Goal: Check status

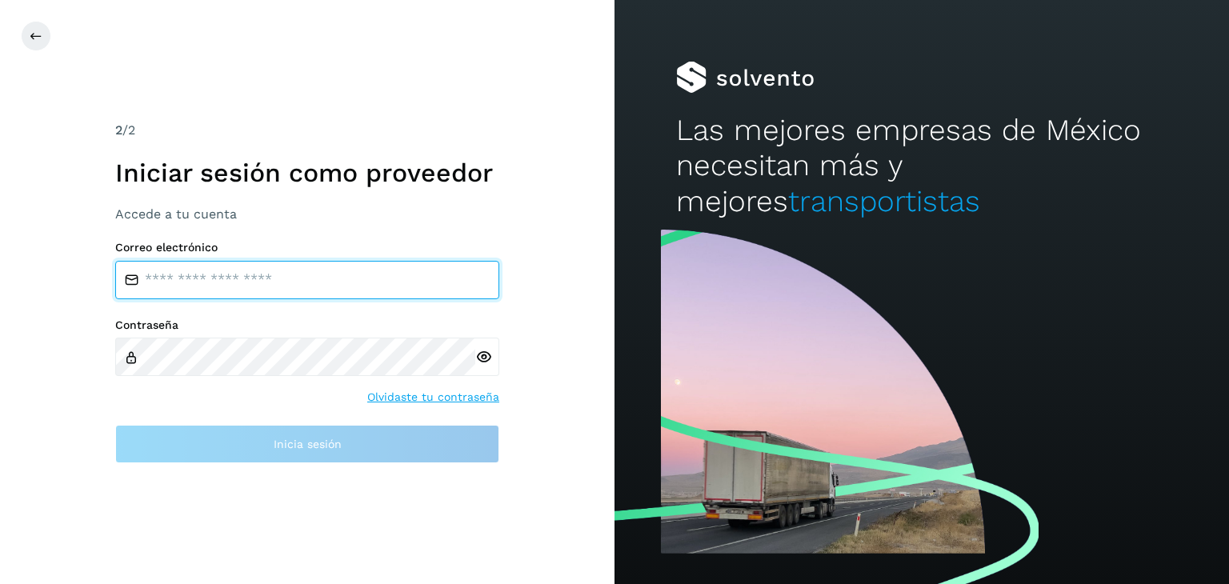
click at [215, 275] on input "email" at bounding box center [307, 280] width 384 height 38
type input "**********"
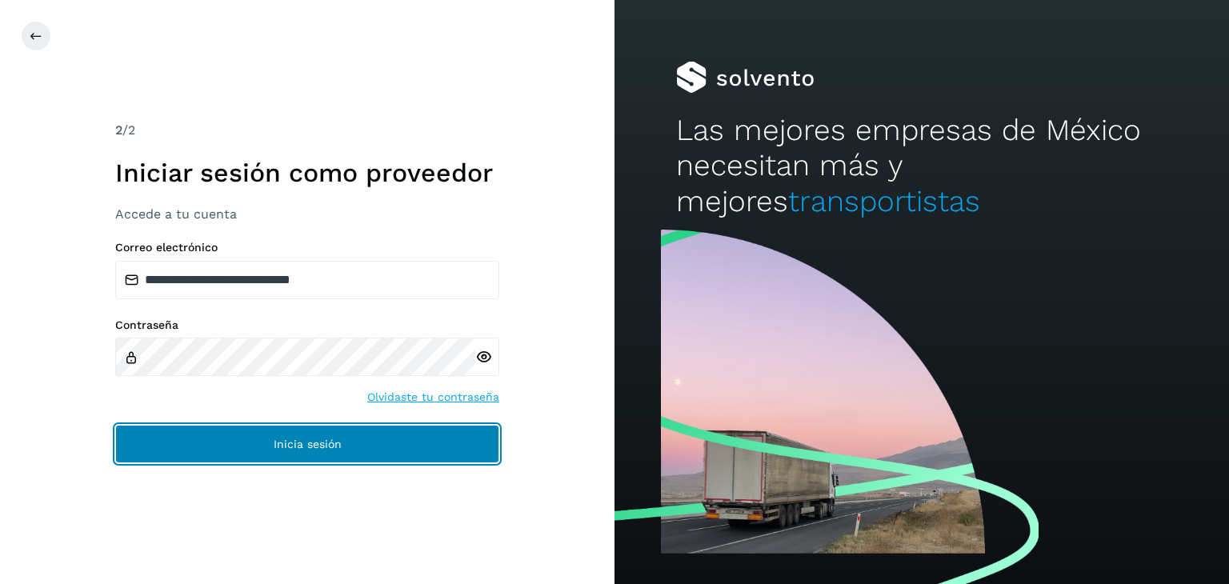
click at [273, 431] on button "Inicia sesión" at bounding box center [307, 444] width 384 height 38
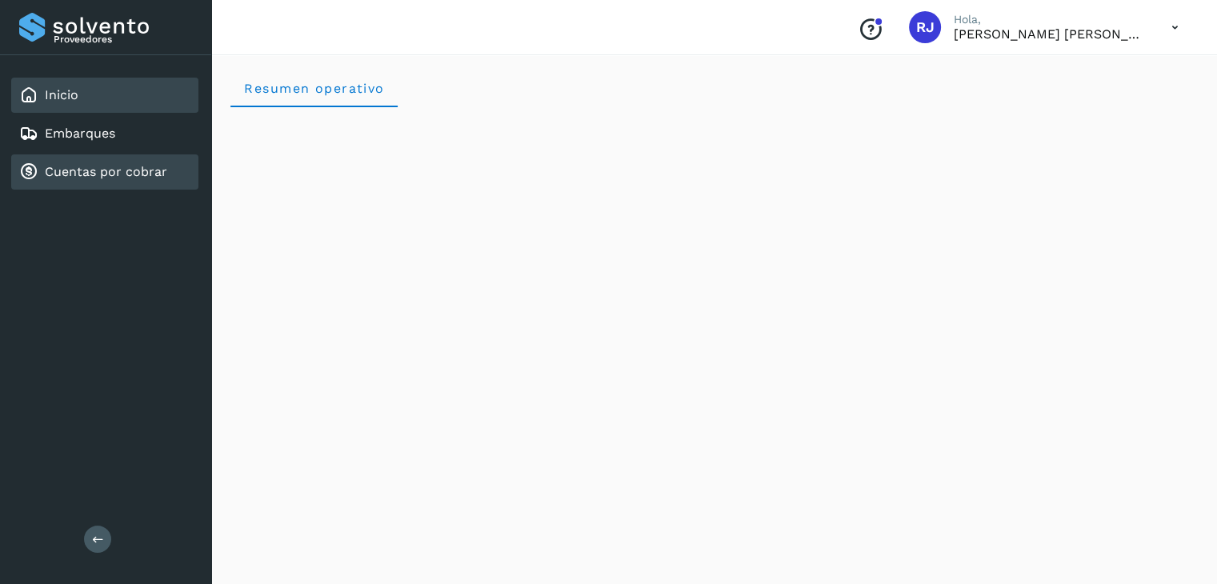
click at [118, 174] on link "Cuentas por cobrar" at bounding box center [106, 171] width 122 height 15
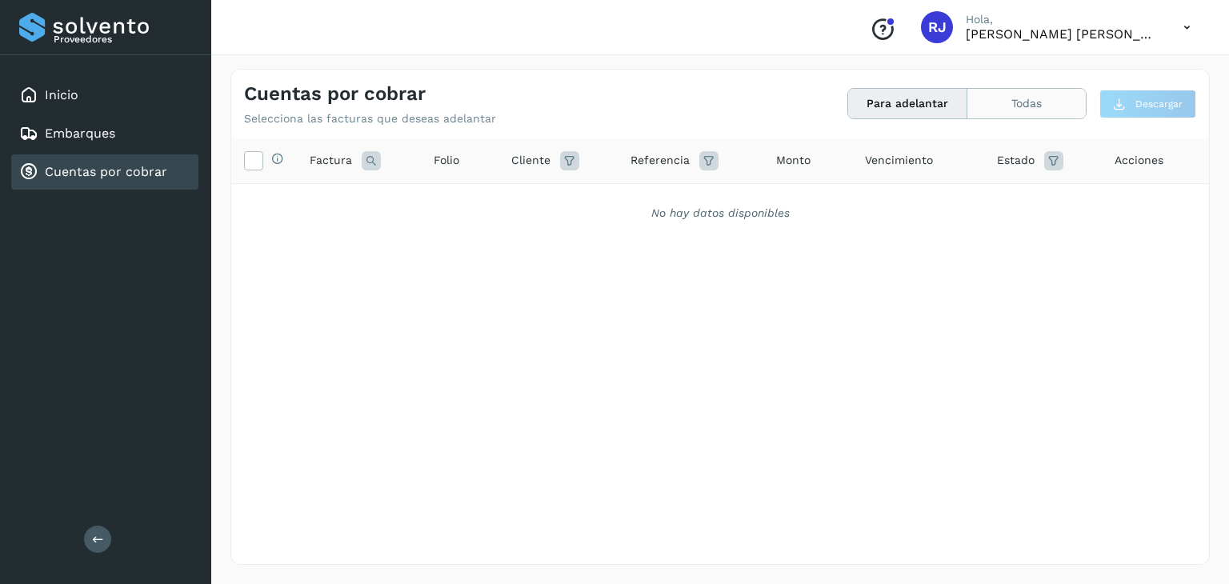
click at [1001, 102] on button "Todas" at bounding box center [1026, 104] width 118 height 30
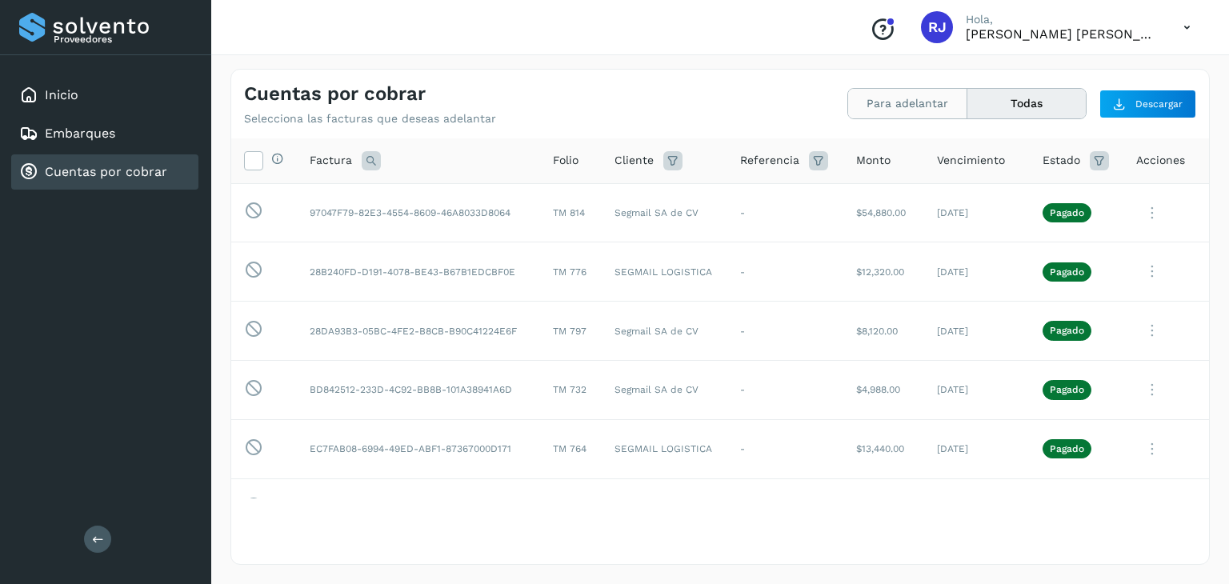
click at [881, 106] on button "Para adelantar" at bounding box center [907, 104] width 119 height 30
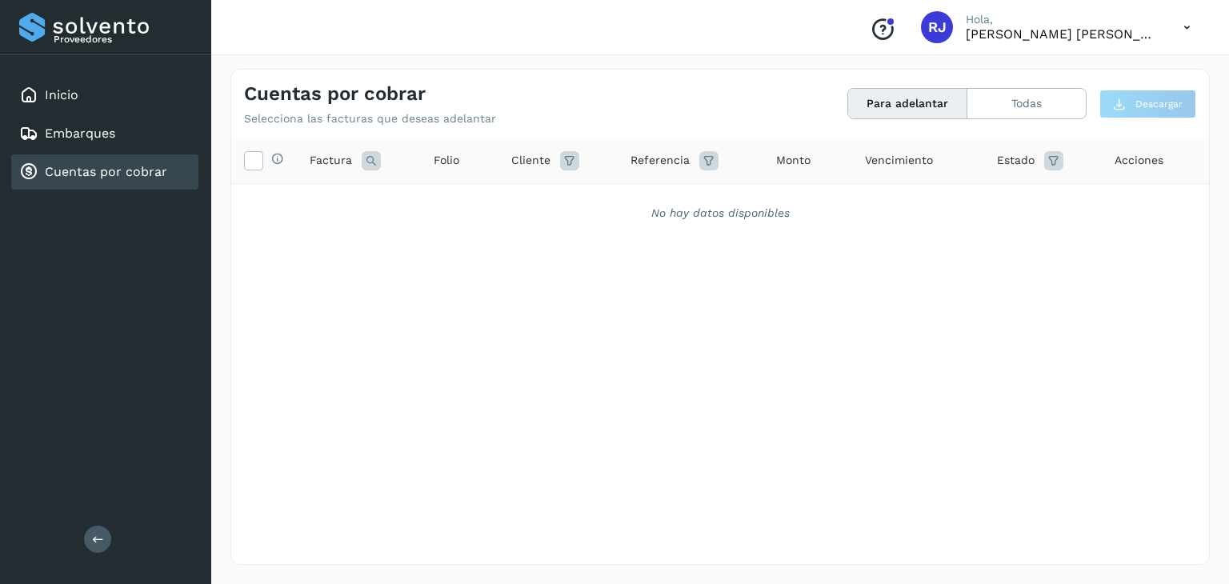
click at [893, 106] on button "Para adelantar" at bounding box center [907, 104] width 119 height 30
click at [1011, 108] on button "Todas" at bounding box center [1026, 104] width 118 height 30
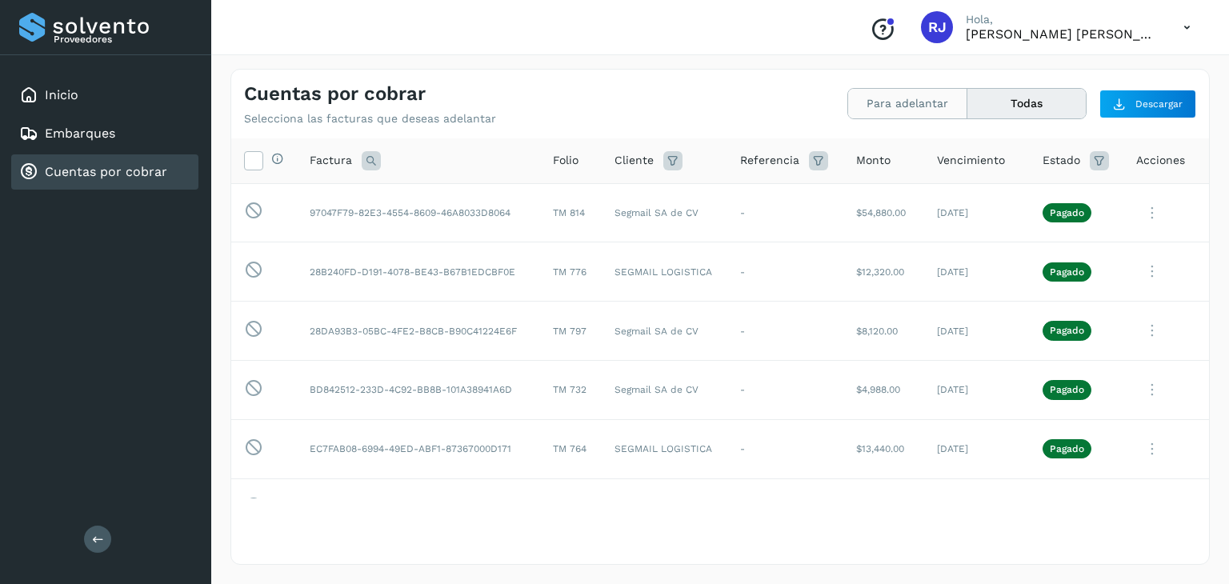
click at [885, 104] on button "Para adelantar" at bounding box center [907, 104] width 119 height 30
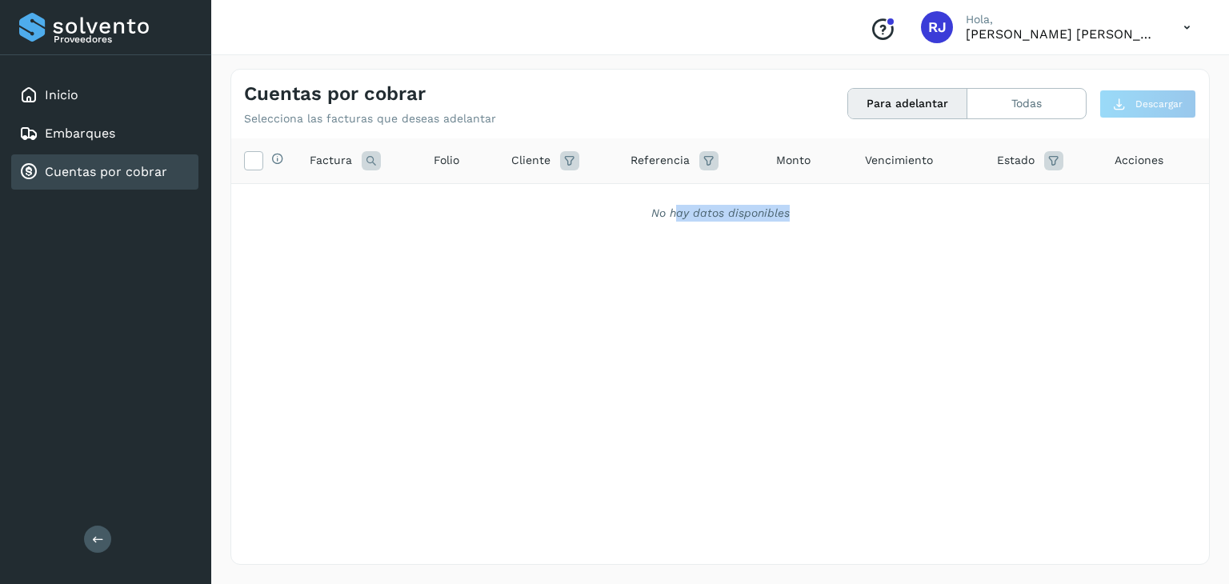
drag, startPoint x: 677, startPoint y: 218, endPoint x: 813, endPoint y: 226, distance: 135.4
click at [813, 226] on div "No hay datos disponibles" at bounding box center [719, 213] width 977 height 58
